Goal: Navigation & Orientation: Find specific page/section

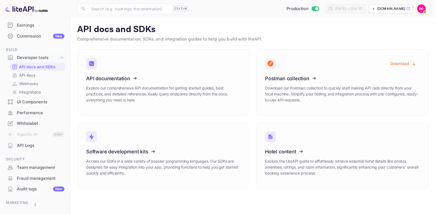
scroll to position [27, 0]
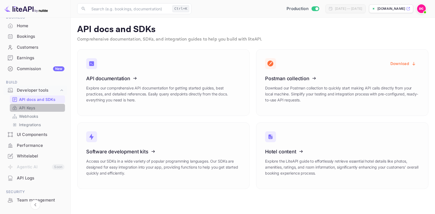
click at [29, 109] on p "API Keys" at bounding box center [27, 108] width 16 height 6
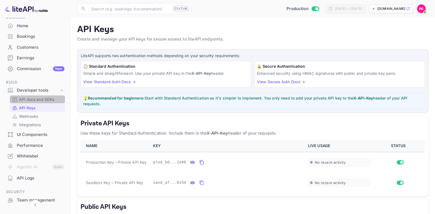
click at [47, 99] on p "API docs and SDKs" at bounding box center [36, 100] width 35 height 6
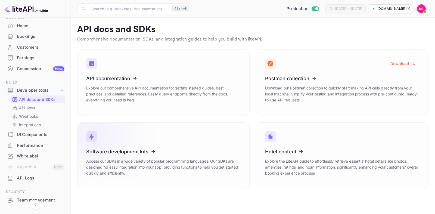
click at [159, 154] on icon at bounding box center [120, 151] width 85 height 56
click at [30, 109] on p "API Keys" at bounding box center [27, 108] width 16 height 6
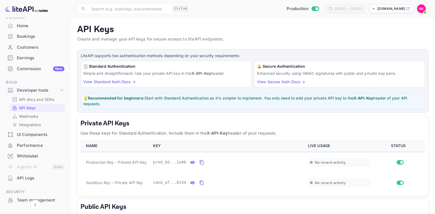
click at [41, 155] on div "Whitelabel" at bounding box center [41, 156] width 48 height 6
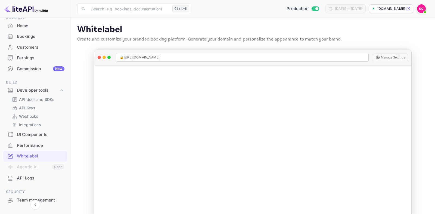
click at [192, 56] on div "🔒 [URL][DOMAIN_NAME]" at bounding box center [242, 57] width 253 height 9
drag, startPoint x: 177, startPoint y: 58, endPoint x: 98, endPoint y: 64, distance: 79.4
click at [116, 62] on div "🔒 [URL][DOMAIN_NAME]" at bounding box center [242, 57] width 253 height 9
copy div "🔒 [URL][DOMAIN_NAME]"
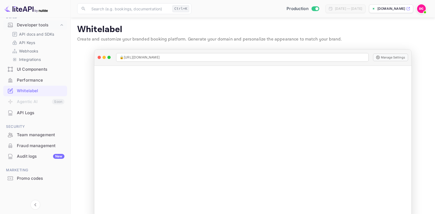
scroll to position [13, 0]
